Goal: Find specific page/section: Find specific page/section

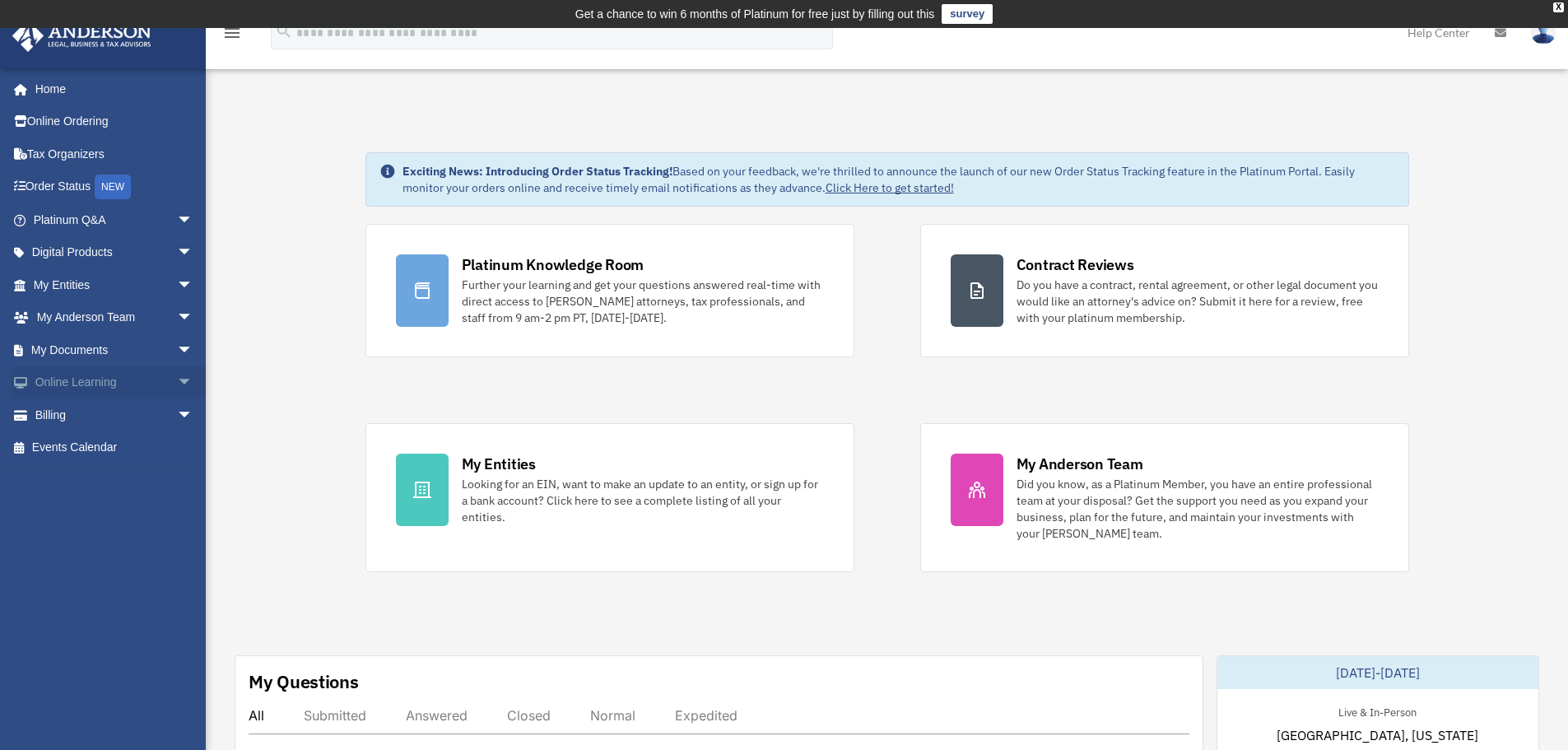
click at [177, 376] on span "arrow_drop_down" at bounding box center [193, 383] width 33 height 34
click at [177, 376] on span "arrow_drop_up" at bounding box center [193, 383] width 33 height 34
click at [177, 373] on span "arrow_drop_down" at bounding box center [193, 383] width 33 height 34
click at [177, 373] on span "arrow_drop_up" at bounding box center [193, 383] width 33 height 34
click at [177, 283] on span "arrow_drop_down" at bounding box center [193, 285] width 33 height 34
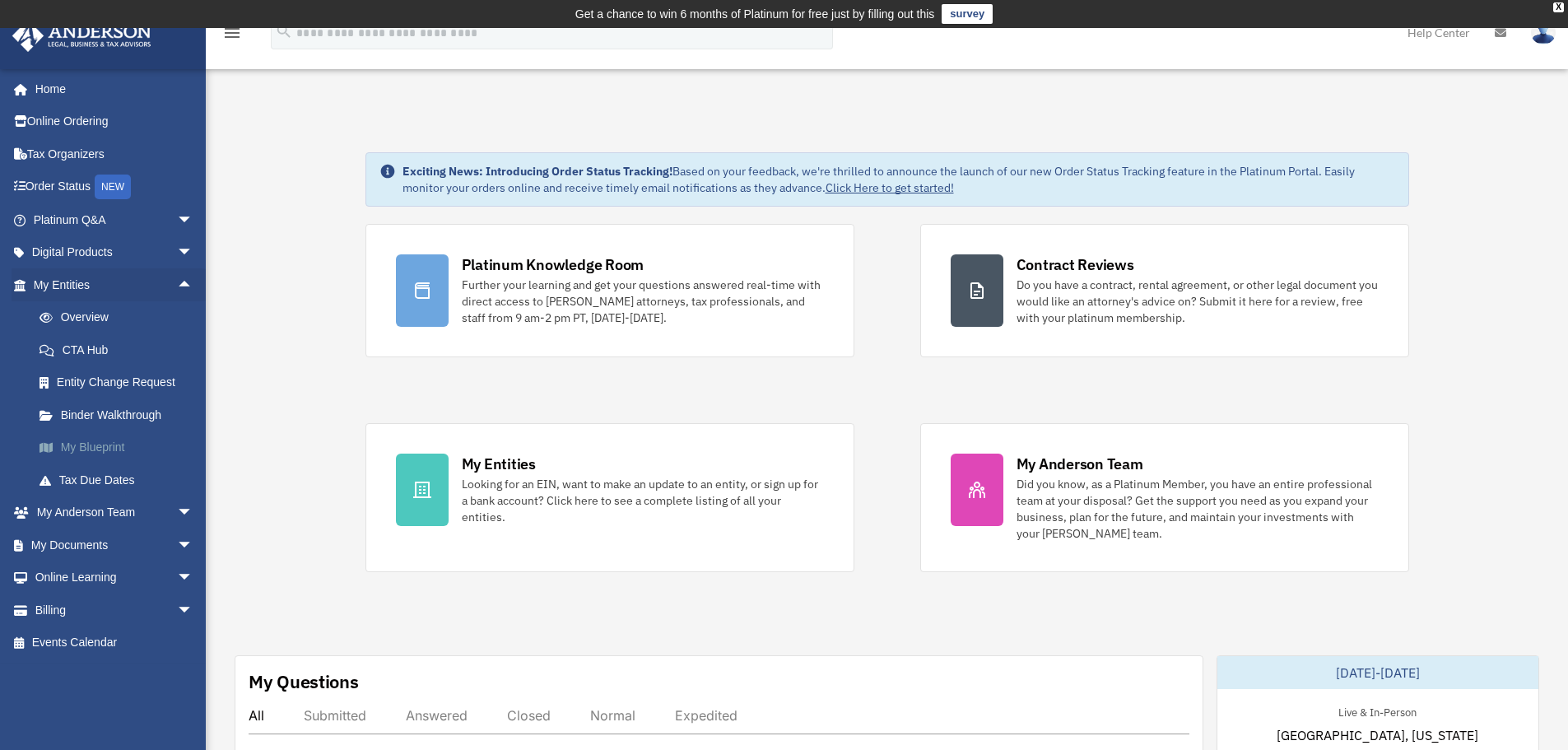
click at [137, 440] on link "My Blueprint" at bounding box center [120, 447] width 195 height 33
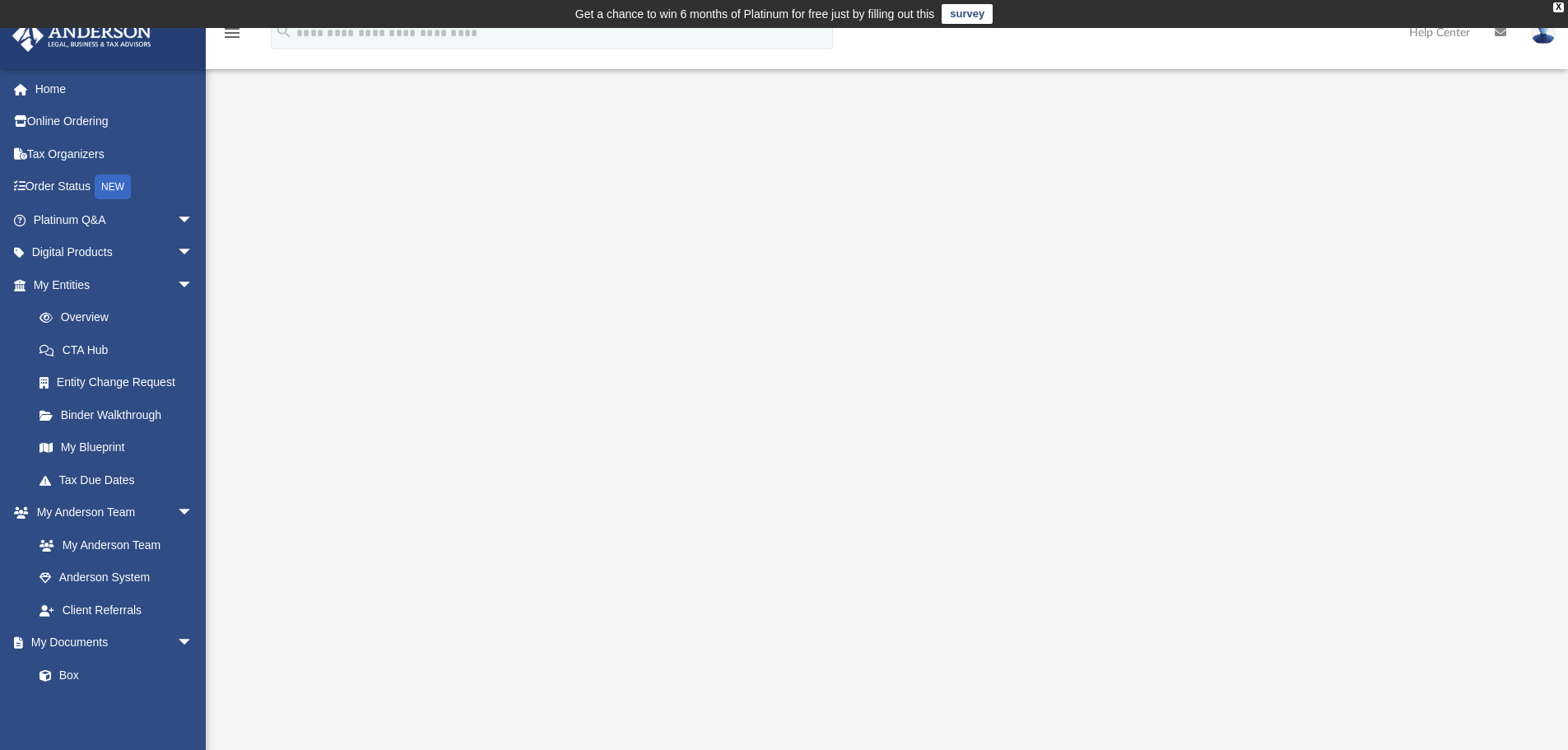
scroll to position [164, 0]
